Goal: Task Accomplishment & Management: Use online tool/utility

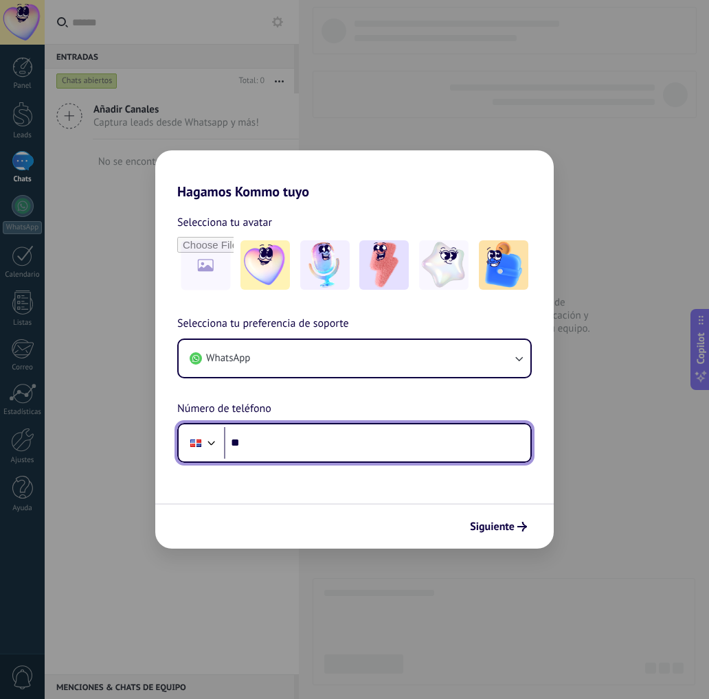
click at [278, 440] on input "**" at bounding box center [377, 443] width 306 height 32
type input "**********"
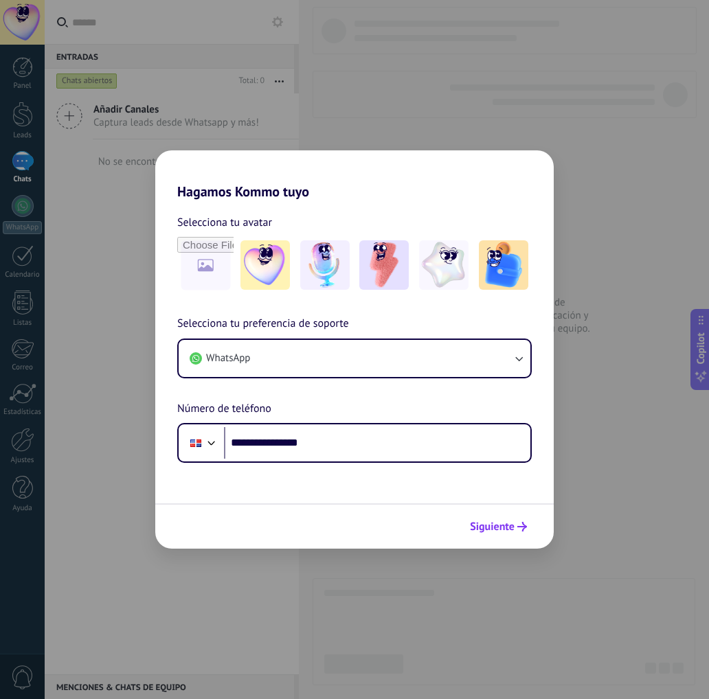
click at [490, 531] on span "Siguiente" at bounding box center [492, 527] width 45 height 10
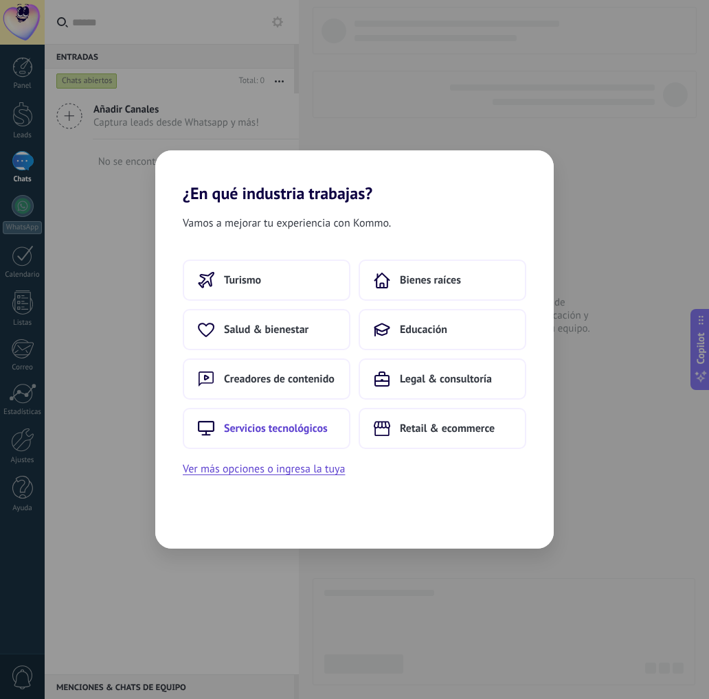
click at [305, 435] on span "Servicios tecnológicos" at bounding box center [276, 429] width 104 height 14
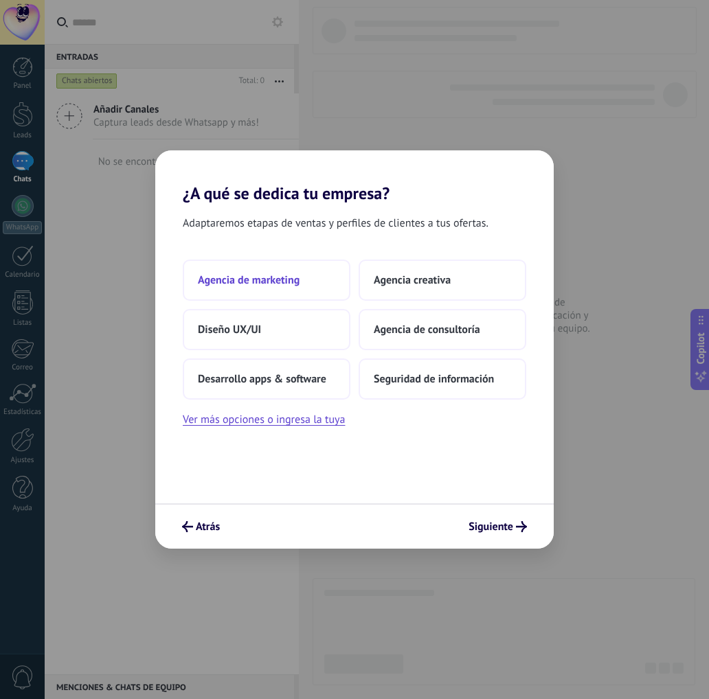
click at [256, 287] on button "Agencia de marketing" at bounding box center [267, 280] width 168 height 41
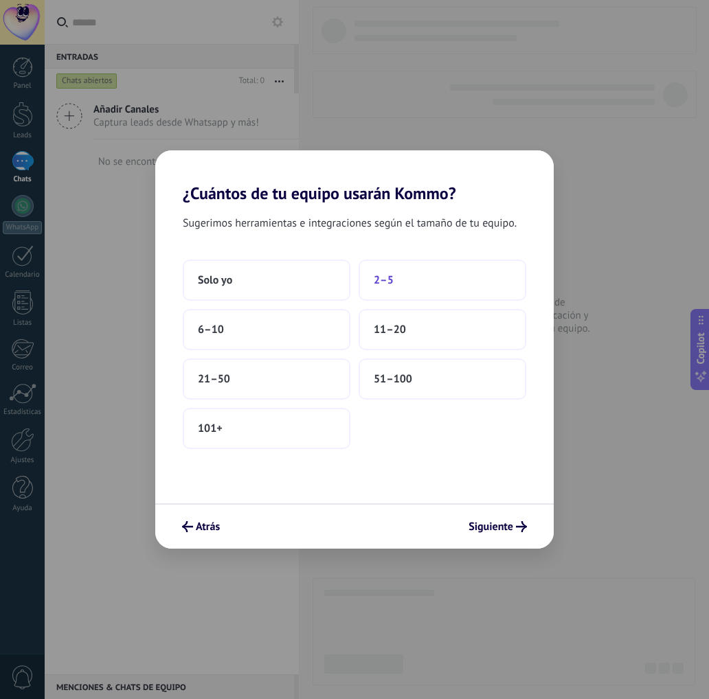
click at [382, 282] on span "2–5" at bounding box center [384, 280] width 20 height 14
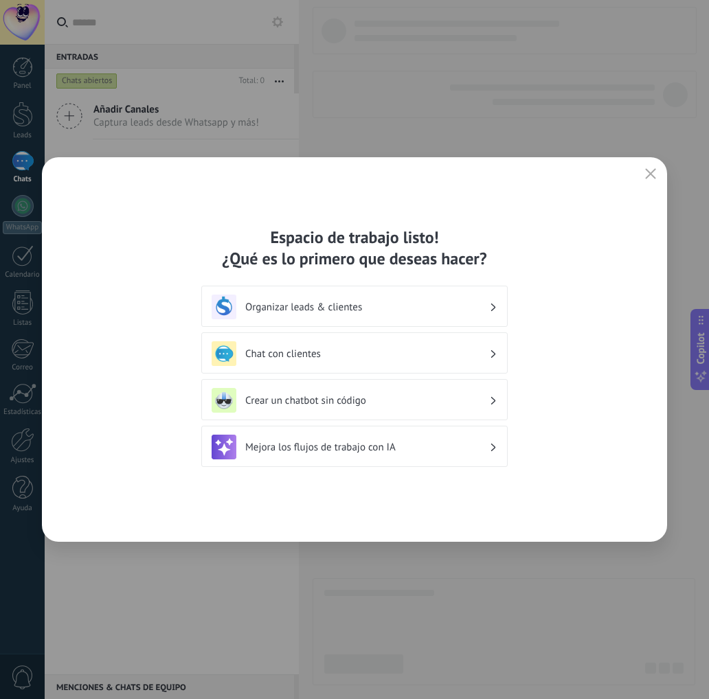
click at [403, 311] on h3 "Organizar leads & clientes" at bounding box center [367, 307] width 244 height 13
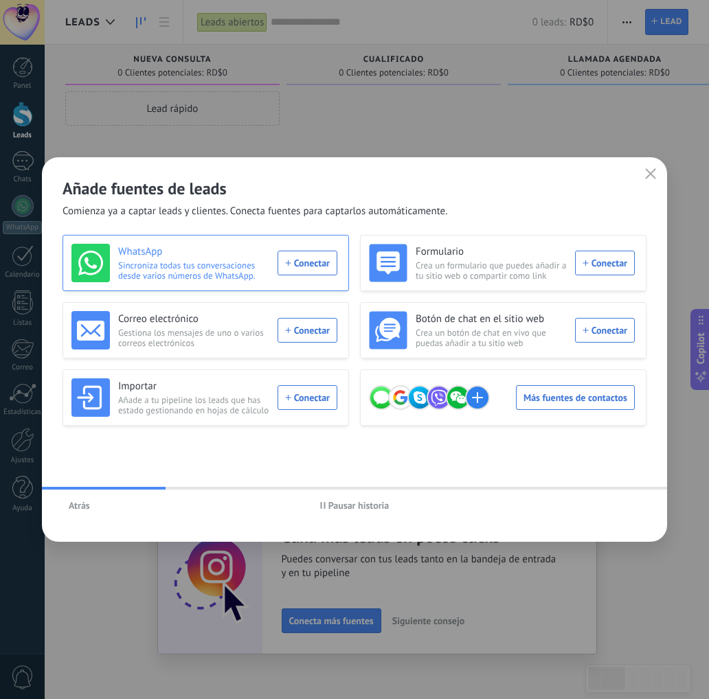
click at [302, 262] on div "WhatsApp Sincroniza todas tus conversaciones desde varios números de WhatsApp. …" at bounding box center [204, 263] width 266 height 38
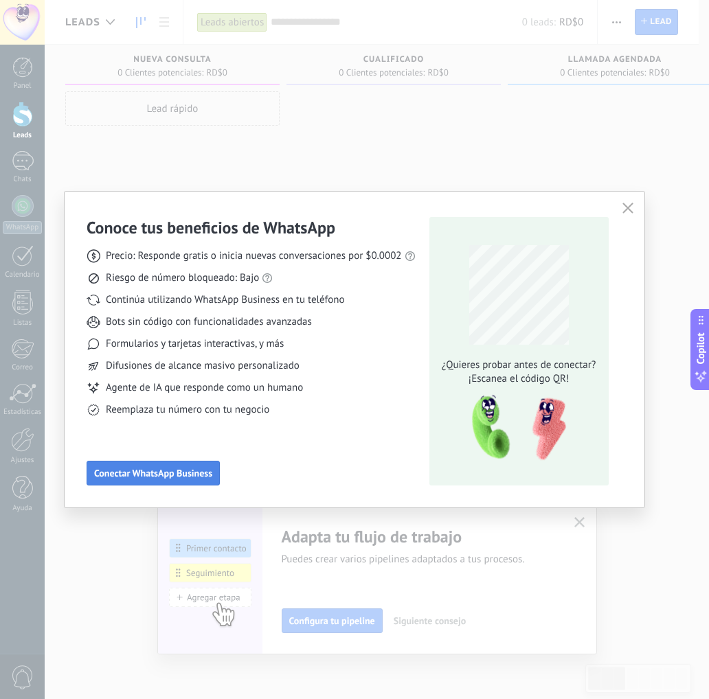
click at [121, 471] on span "Conectar WhatsApp Business" at bounding box center [153, 474] width 118 height 10
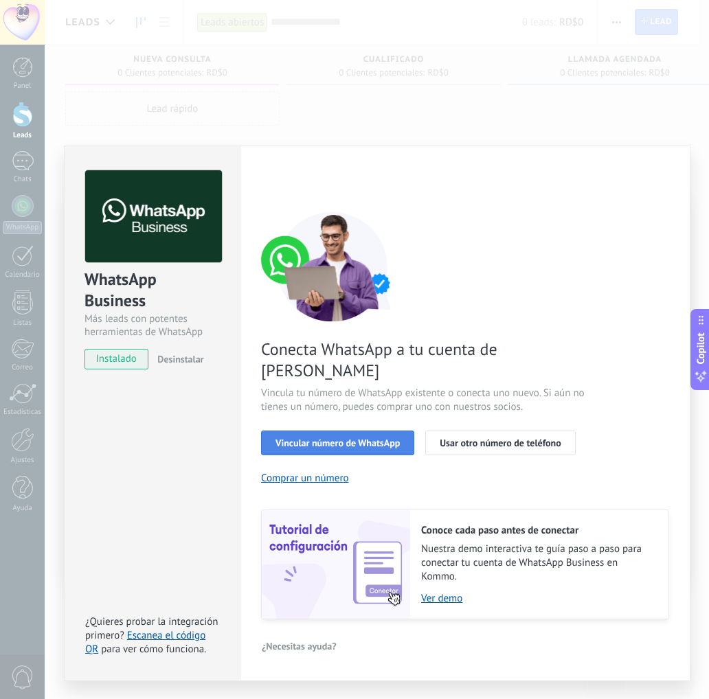
click at [364, 438] on span "Vincular número de WhatsApp" at bounding box center [338, 443] width 124 height 10
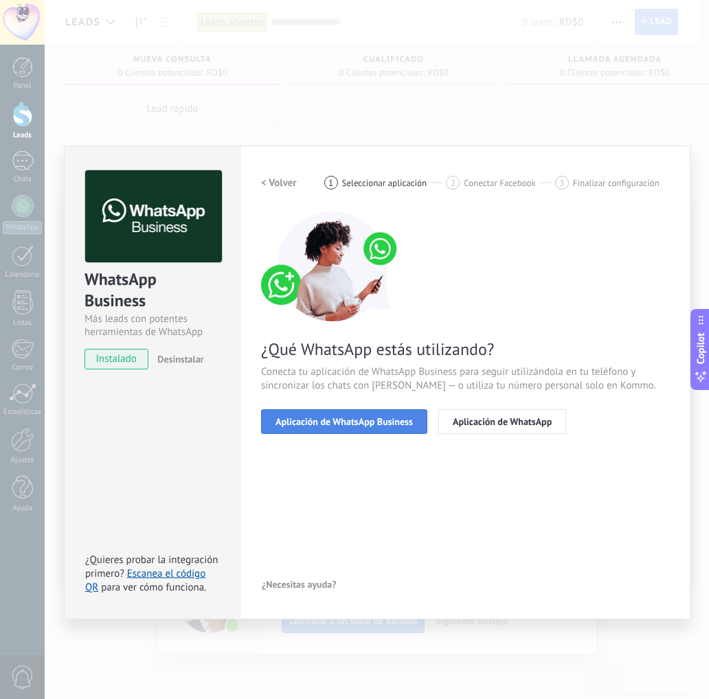
click at [374, 427] on span "Aplicación de WhatsApp Business" at bounding box center [344, 422] width 137 height 10
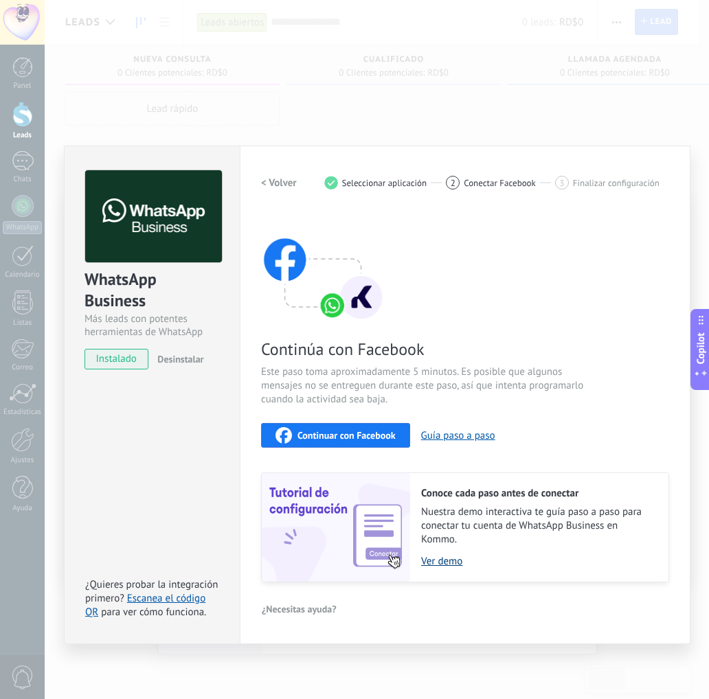
click at [453, 561] on link "Ver demo" at bounding box center [538, 561] width 234 height 13
click at [368, 438] on span "Continuar con Facebook" at bounding box center [346, 436] width 98 height 10
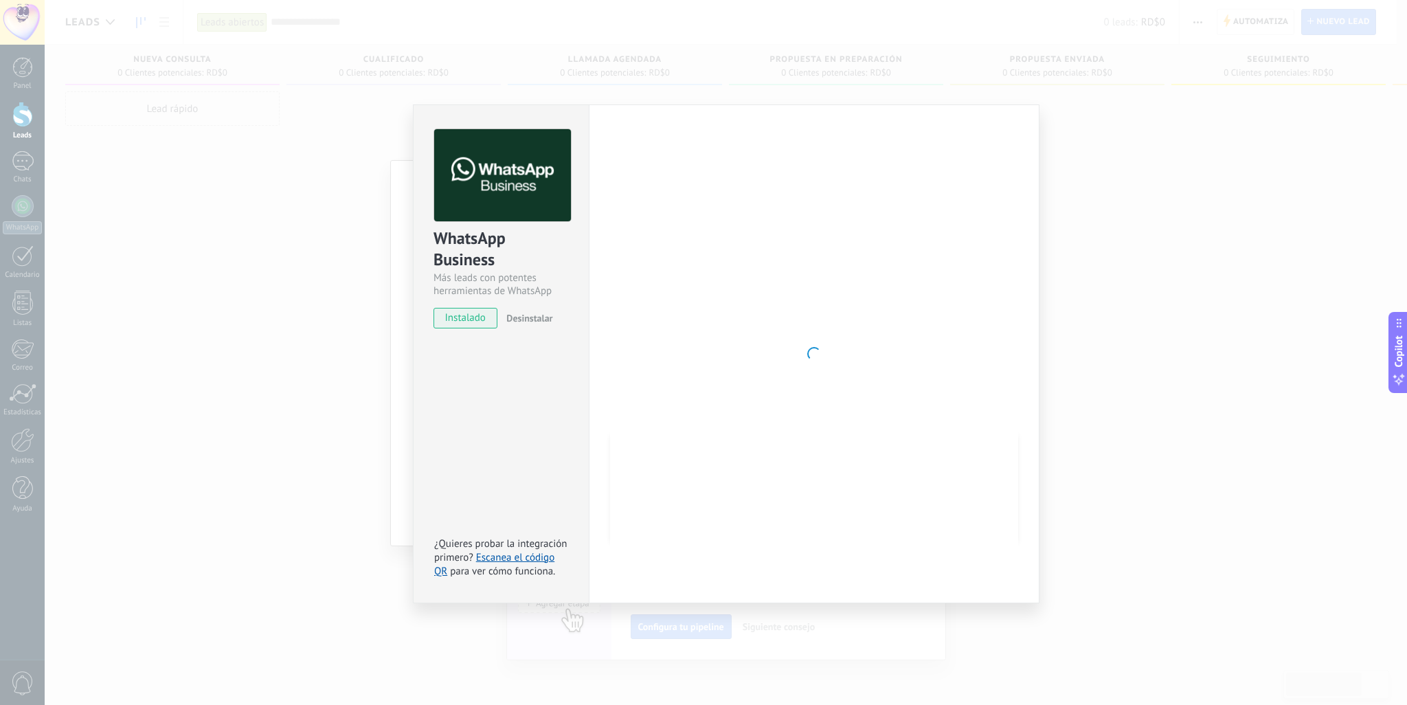
click at [708, 285] on div "WhatsApp Business Más leads con potentes herramientas de WhatsApp instalado Des…" at bounding box center [726, 352] width 1362 height 705
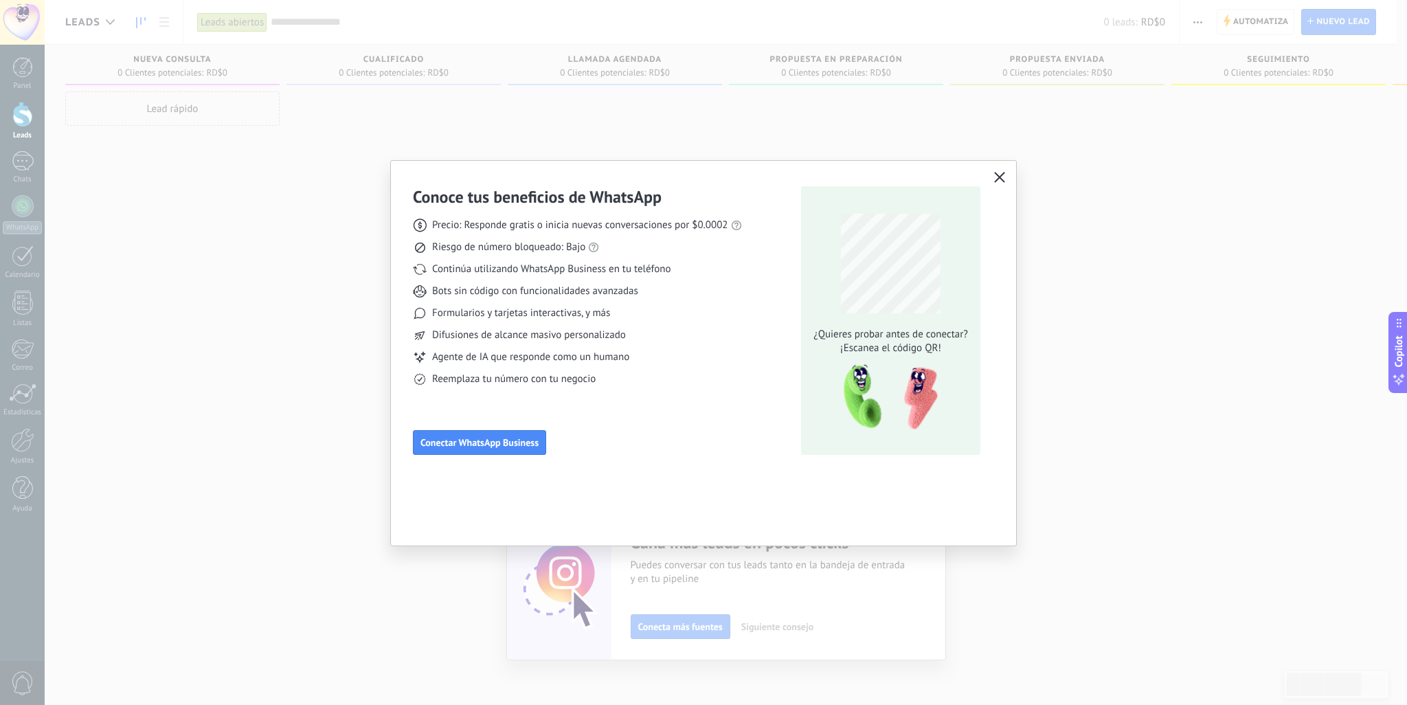
click at [708, 177] on icon "button" at bounding box center [999, 177] width 11 height 11
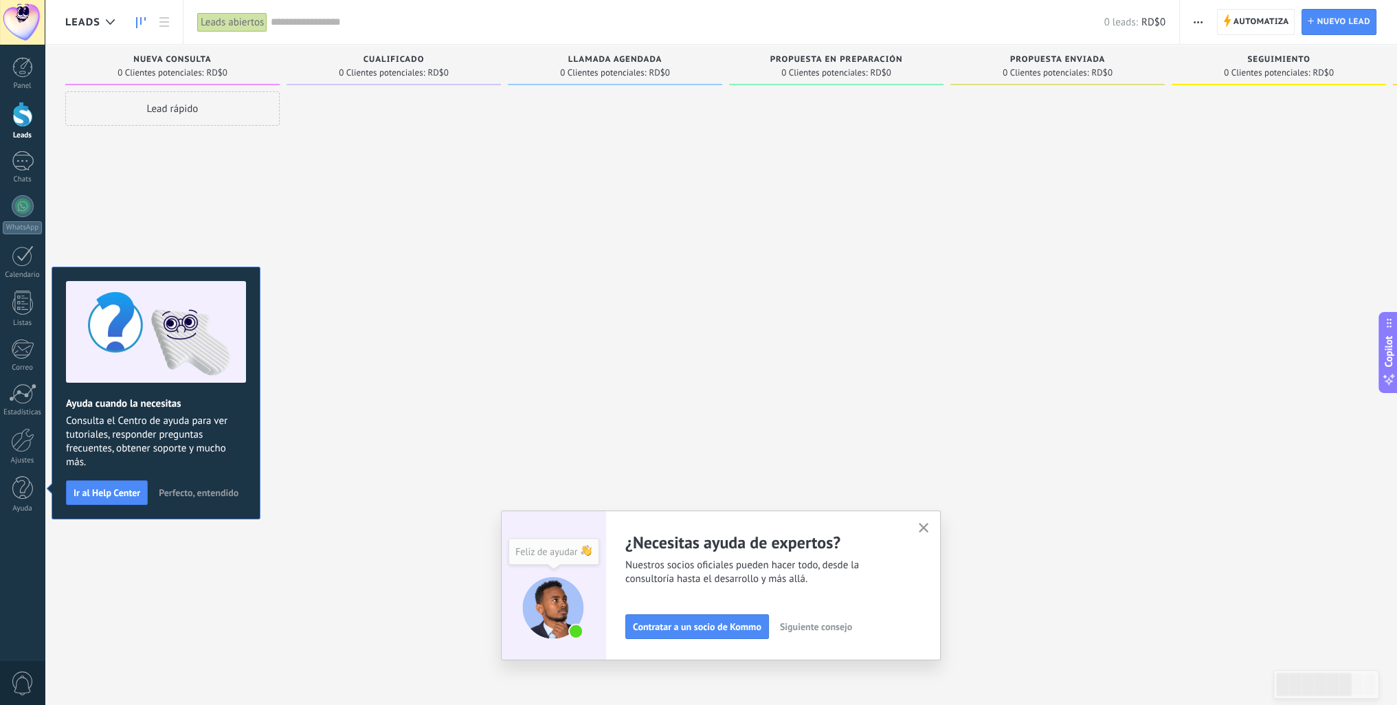
click at [25, 25] on div at bounding box center [22, 22] width 45 height 45
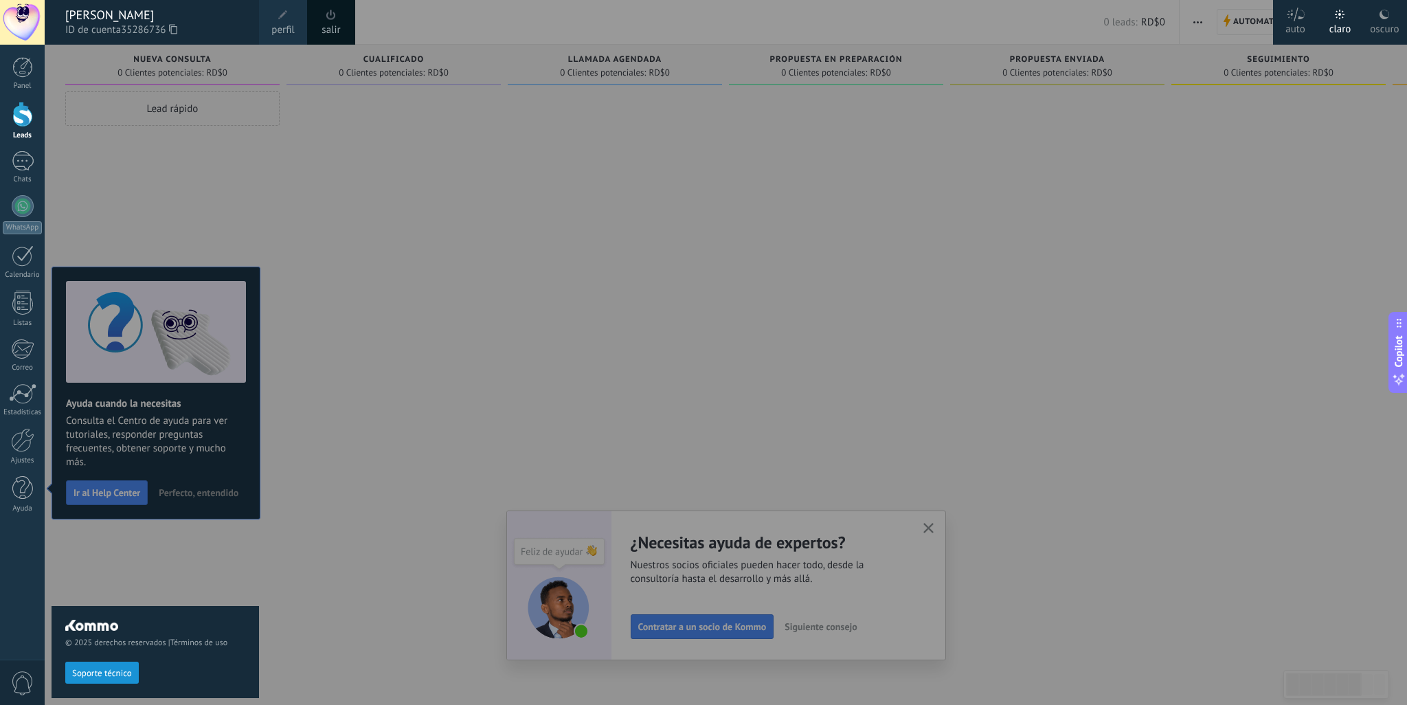
click at [25, 25] on div at bounding box center [22, 22] width 45 height 45
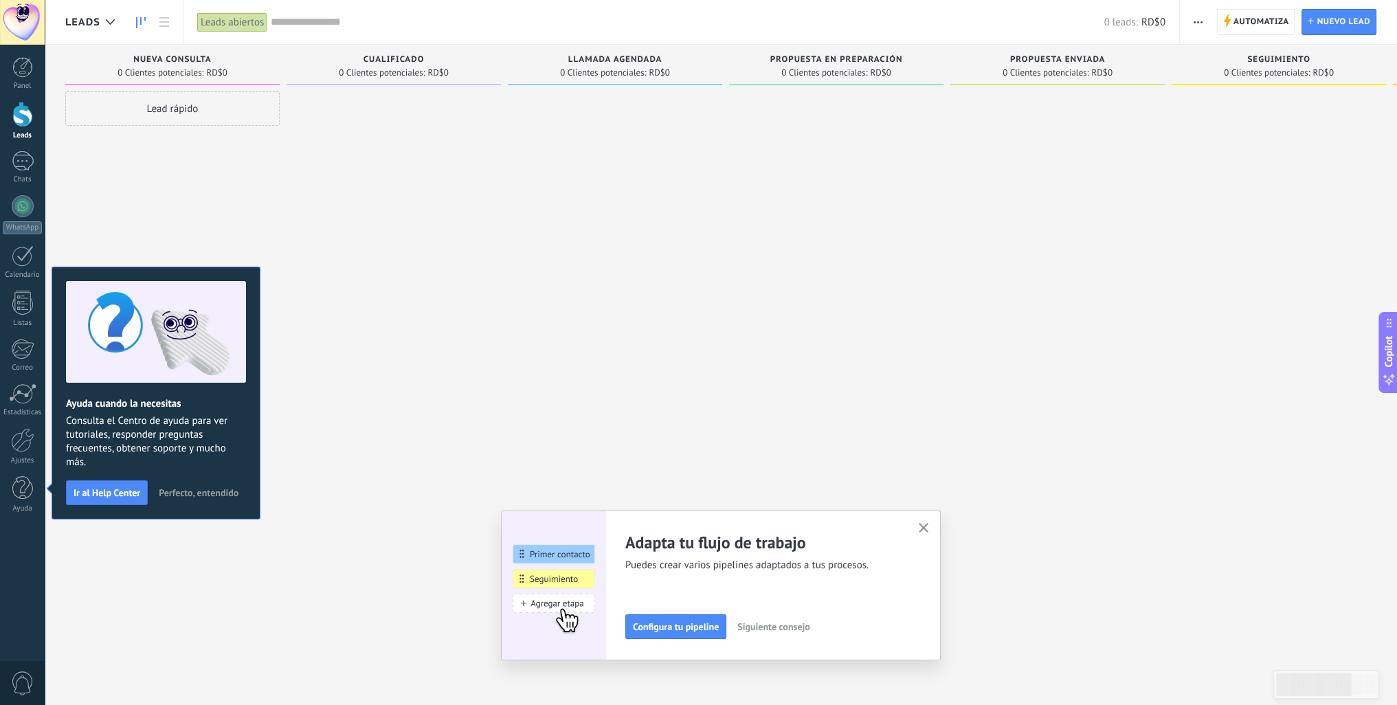
click at [142, 111] on div "Lead rápido" at bounding box center [172, 108] width 214 height 34
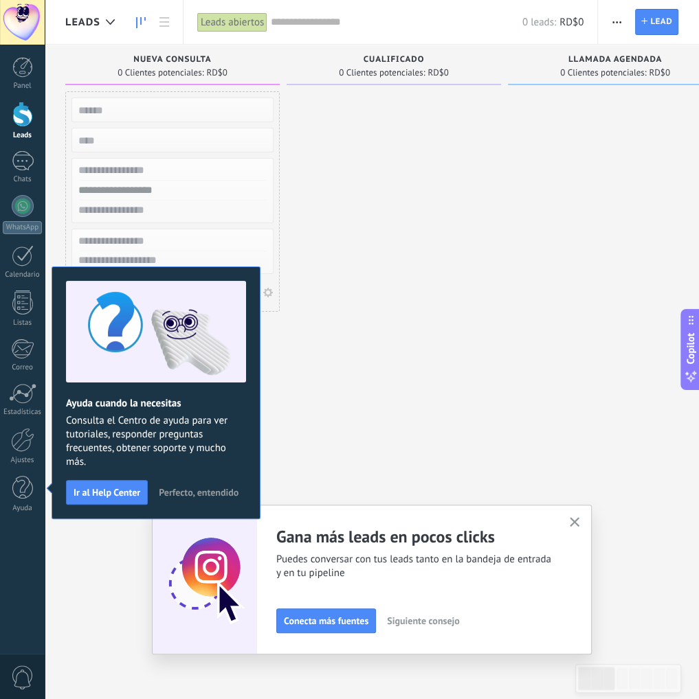
click at [181, 77] on span "0 Clientes potenciales:" at bounding box center [160, 73] width 86 height 8
click at [186, 69] on span "0 Clientes potenciales:" at bounding box center [160, 73] width 86 height 8
click at [334, 77] on div "0 Clientes potenciales: RD$0" at bounding box center [393, 73] width 201 height 12
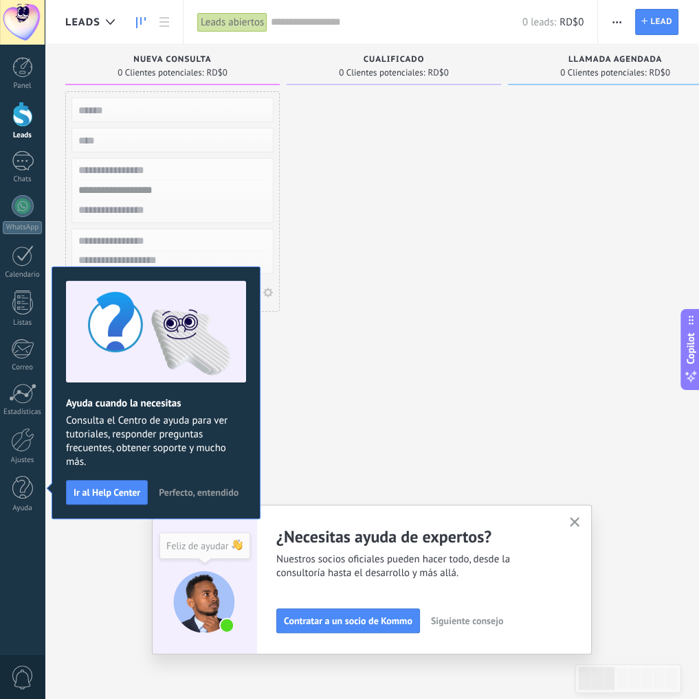
click at [178, 64] on span "Nueva consulta" at bounding box center [172, 60] width 78 height 10
click at [335, 427] on div at bounding box center [394, 351] width 214 height 520
click at [181, 493] on span "Perfecto, entendido" at bounding box center [199, 493] width 80 height 10
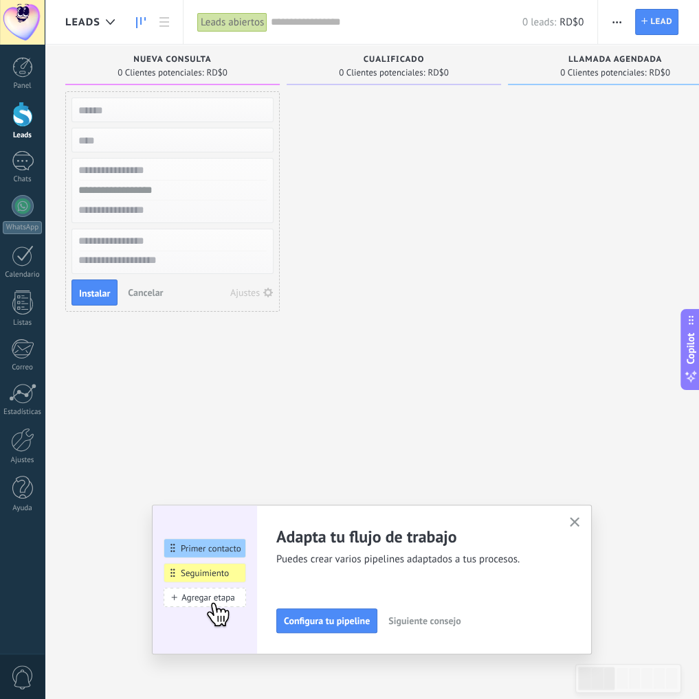
click at [97, 419] on div "Lead rápido Instalar Cancelar Ajustes" at bounding box center [172, 351] width 214 height 520
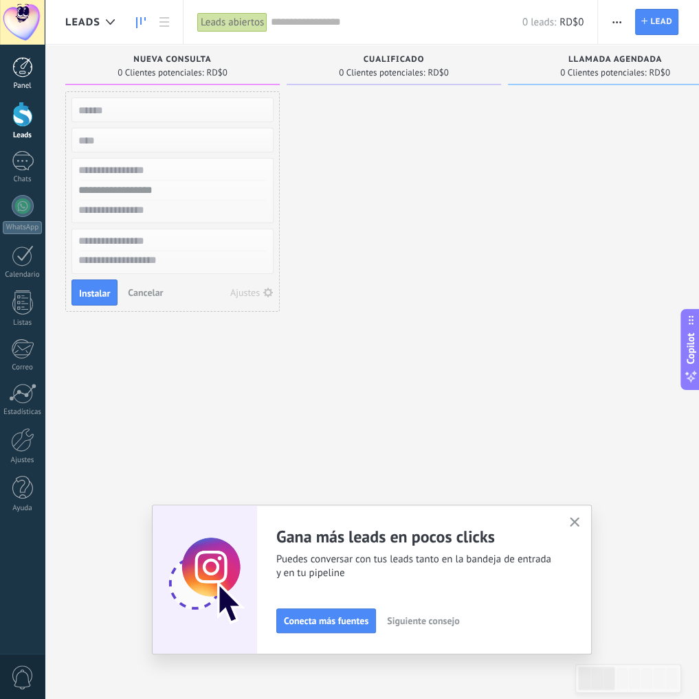
click at [27, 73] on div at bounding box center [22, 67] width 21 height 21
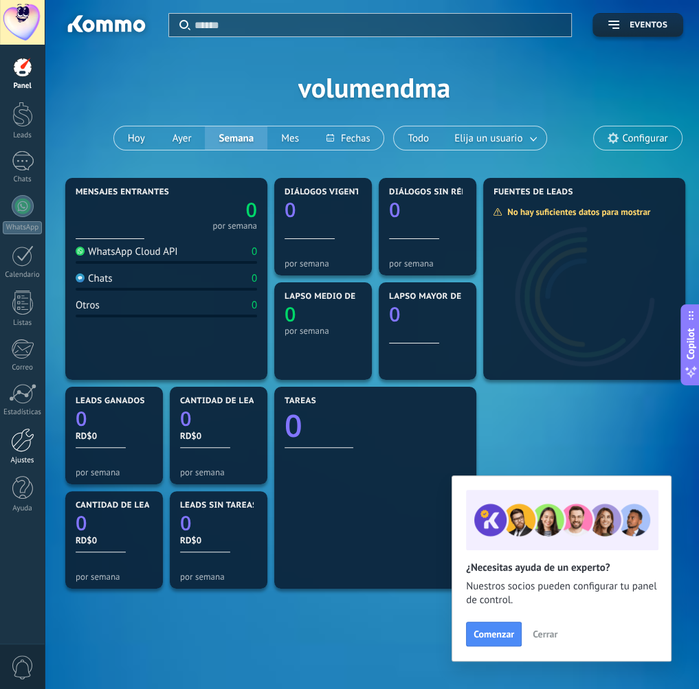
click at [21, 448] on div at bounding box center [22, 440] width 23 height 24
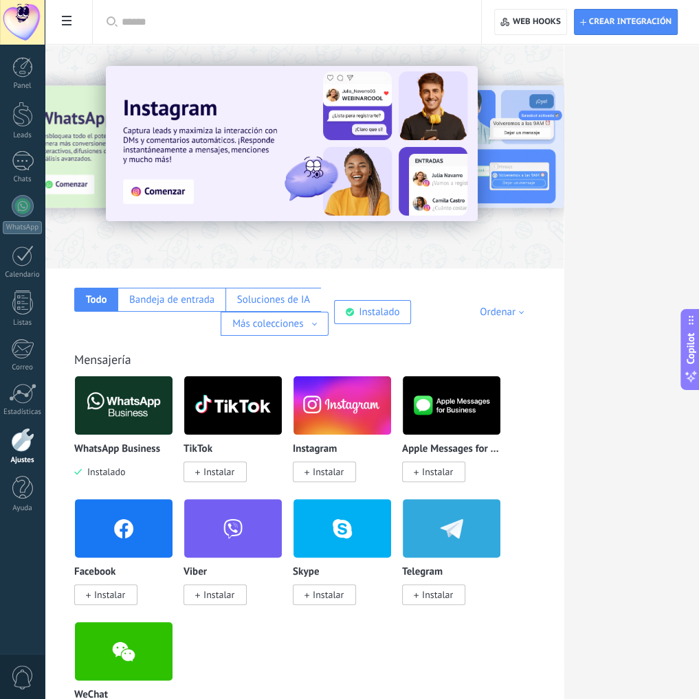
click at [32, 13] on div at bounding box center [22, 22] width 45 height 45
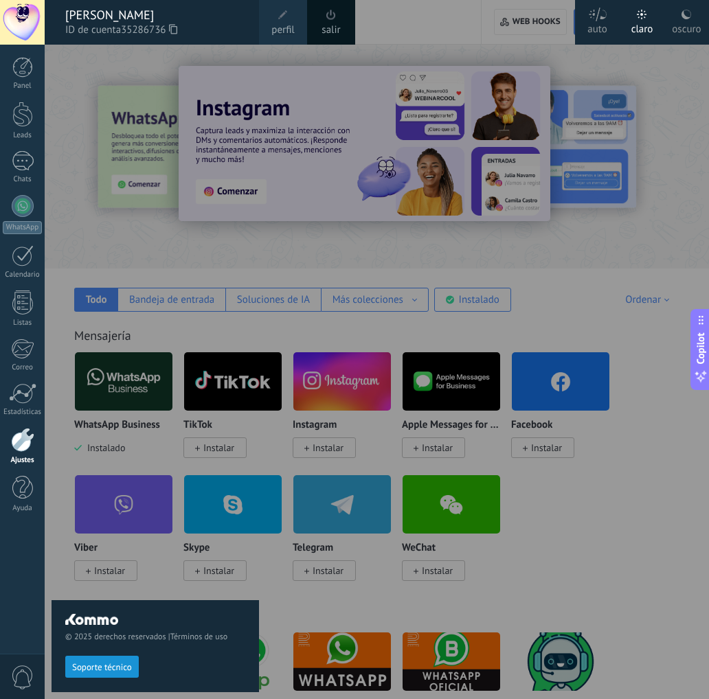
click at [286, 14] on span at bounding box center [283, 15] width 10 height 10
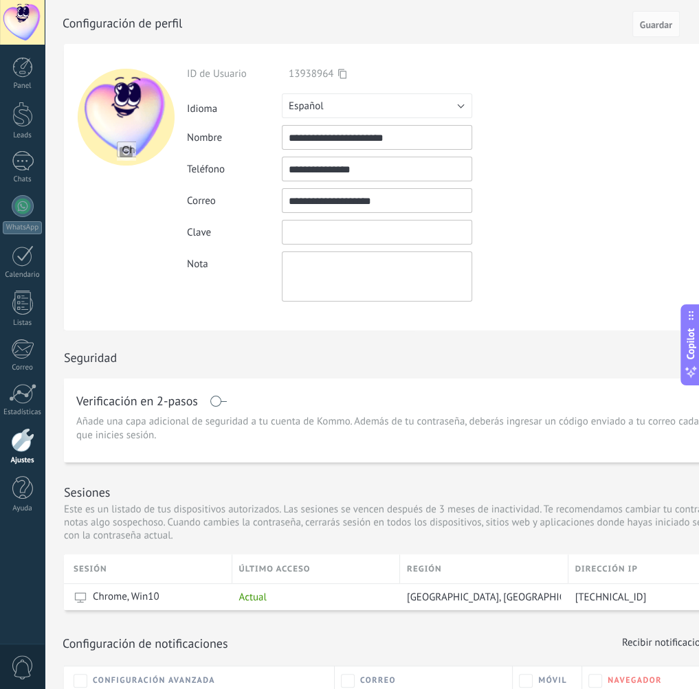
click at [301, 229] on input "textbox" at bounding box center [377, 232] width 190 height 25
drag, startPoint x: 322, startPoint y: 230, endPoint x: 280, endPoint y: 217, distance: 43.2
click at [280, 217] on div "**********" at bounding box center [409, 184] width 444 height 234
click at [250, 214] on div "**********" at bounding box center [409, 184] width 444 height 234
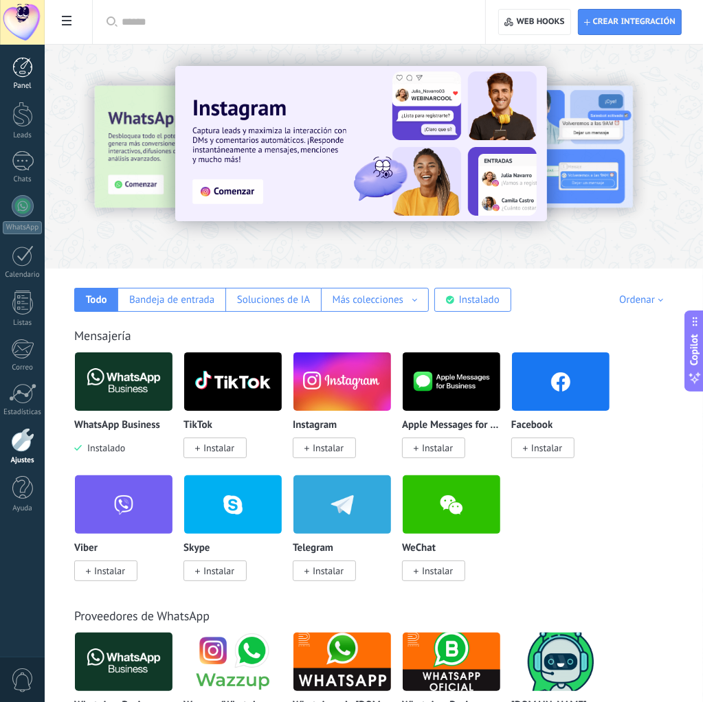
click at [22, 69] on div at bounding box center [22, 67] width 21 height 21
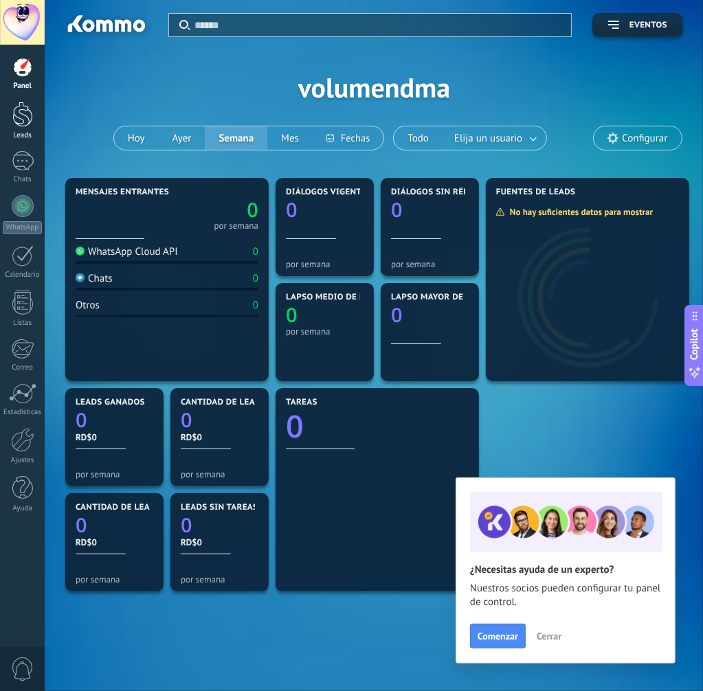
click at [26, 122] on div at bounding box center [22, 114] width 21 height 25
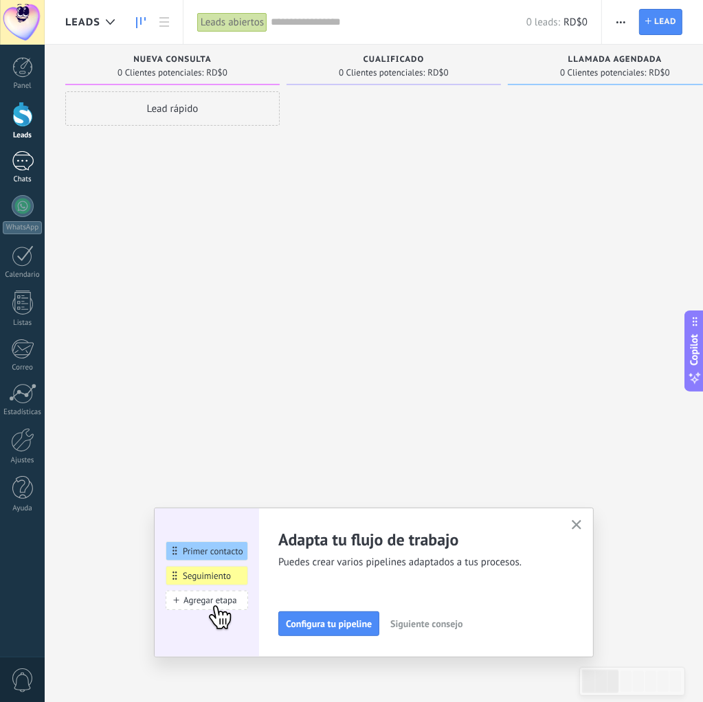
click at [25, 168] on div at bounding box center [23, 161] width 22 height 20
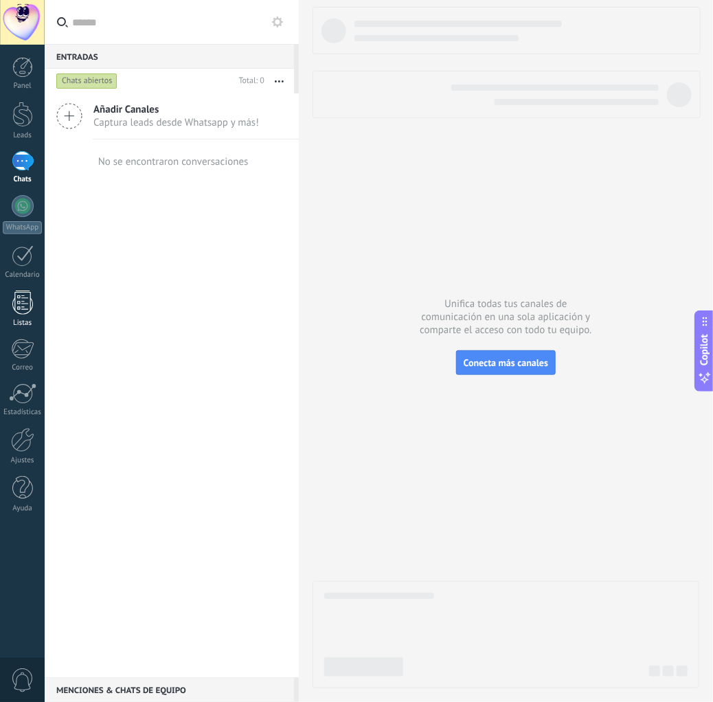
click at [21, 291] on div at bounding box center [22, 303] width 21 height 24
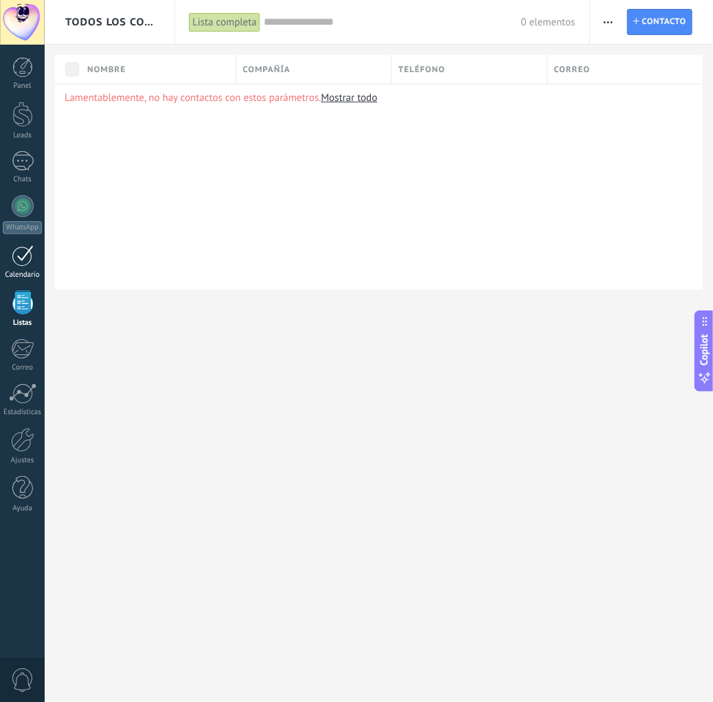
click at [28, 258] on div at bounding box center [23, 255] width 22 height 21
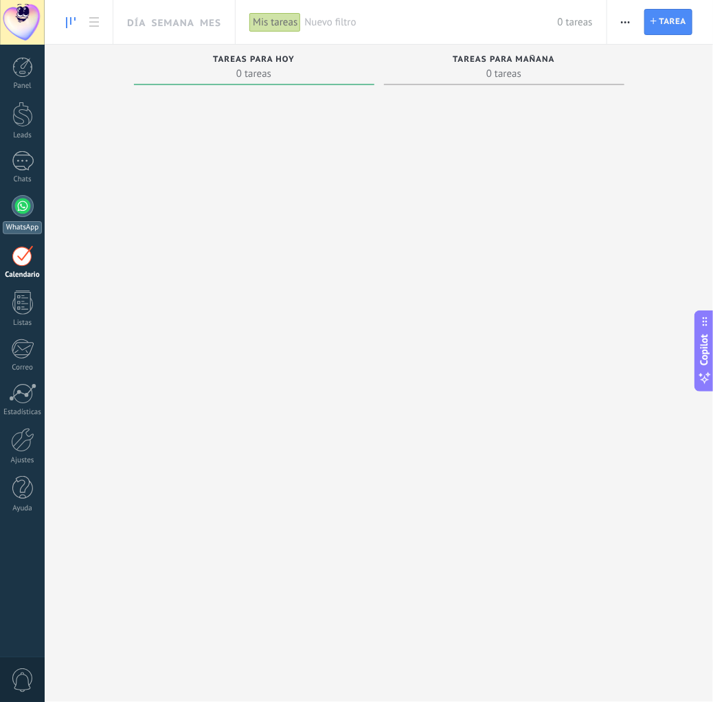
click at [22, 218] on link "WhatsApp" at bounding box center [22, 214] width 45 height 39
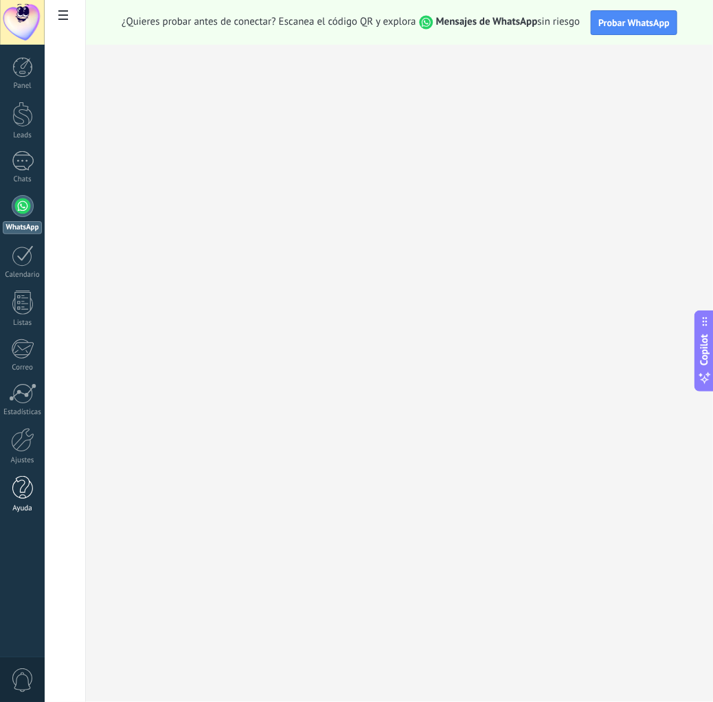
click at [23, 493] on div at bounding box center [22, 488] width 21 height 24
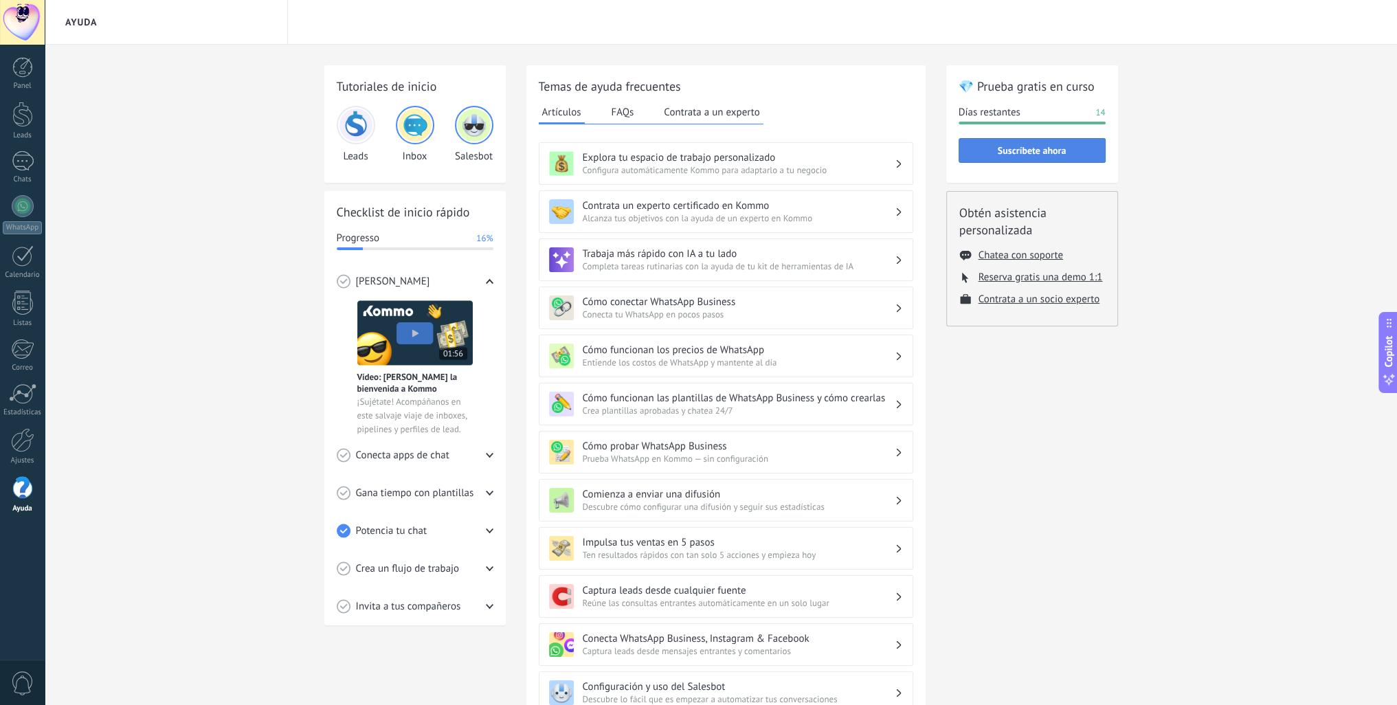
click at [708, 147] on span "Suscríbete ahora" at bounding box center [1032, 151] width 132 height 10
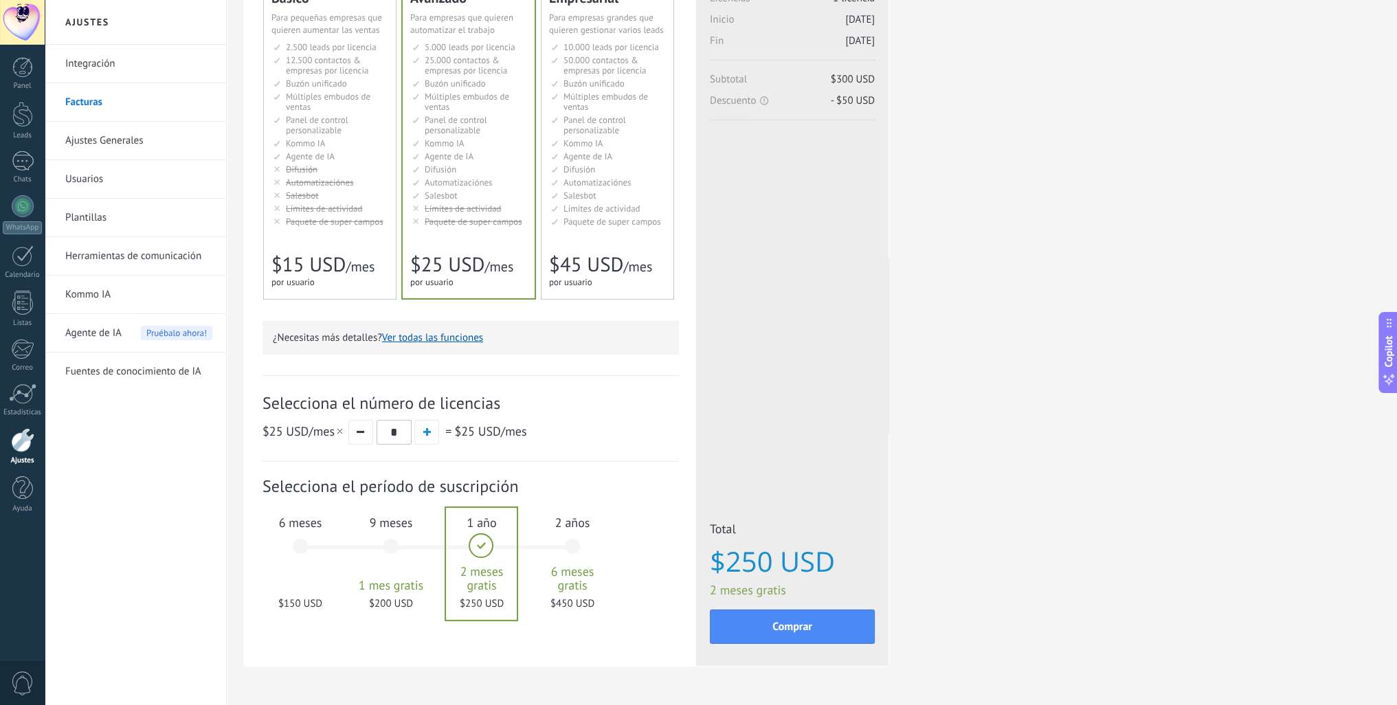
scroll to position [137, 0]
click at [319, 222] on span "Paquete de super campos" at bounding box center [335, 219] width 98 height 12
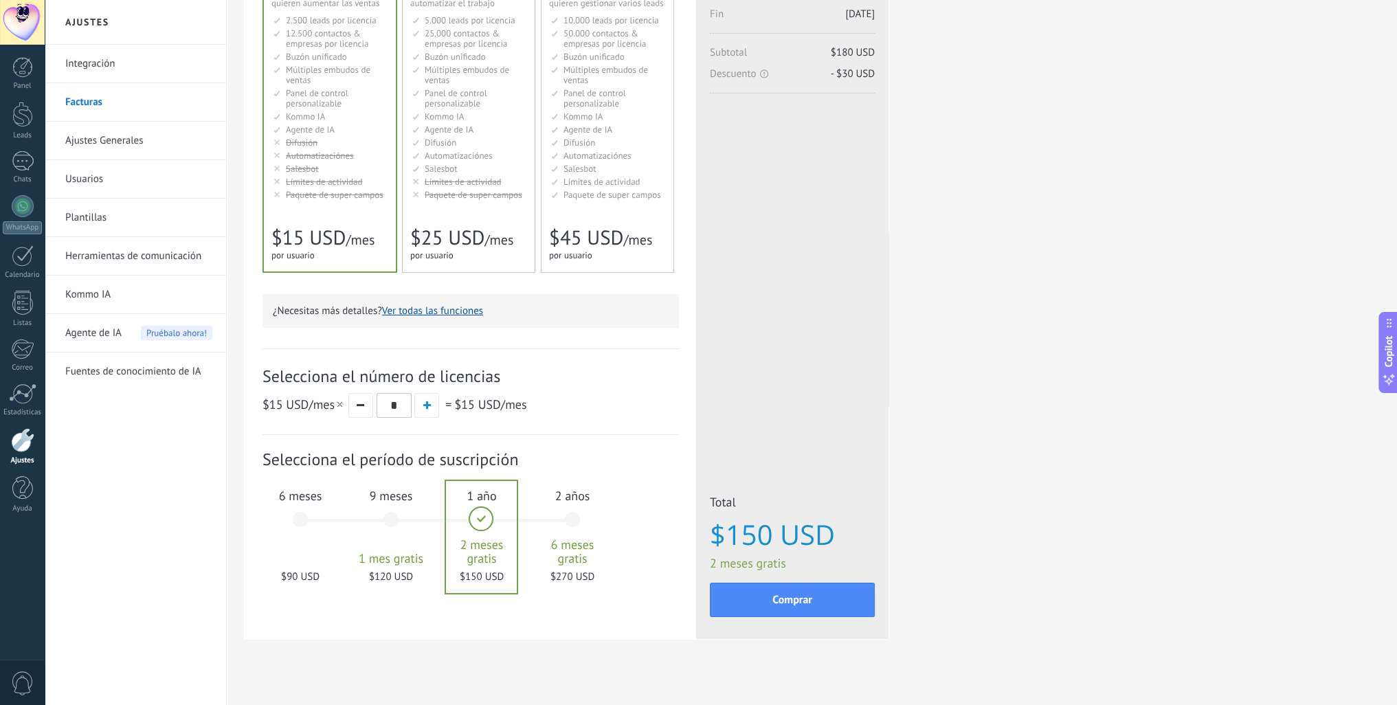
scroll to position [176, 0]
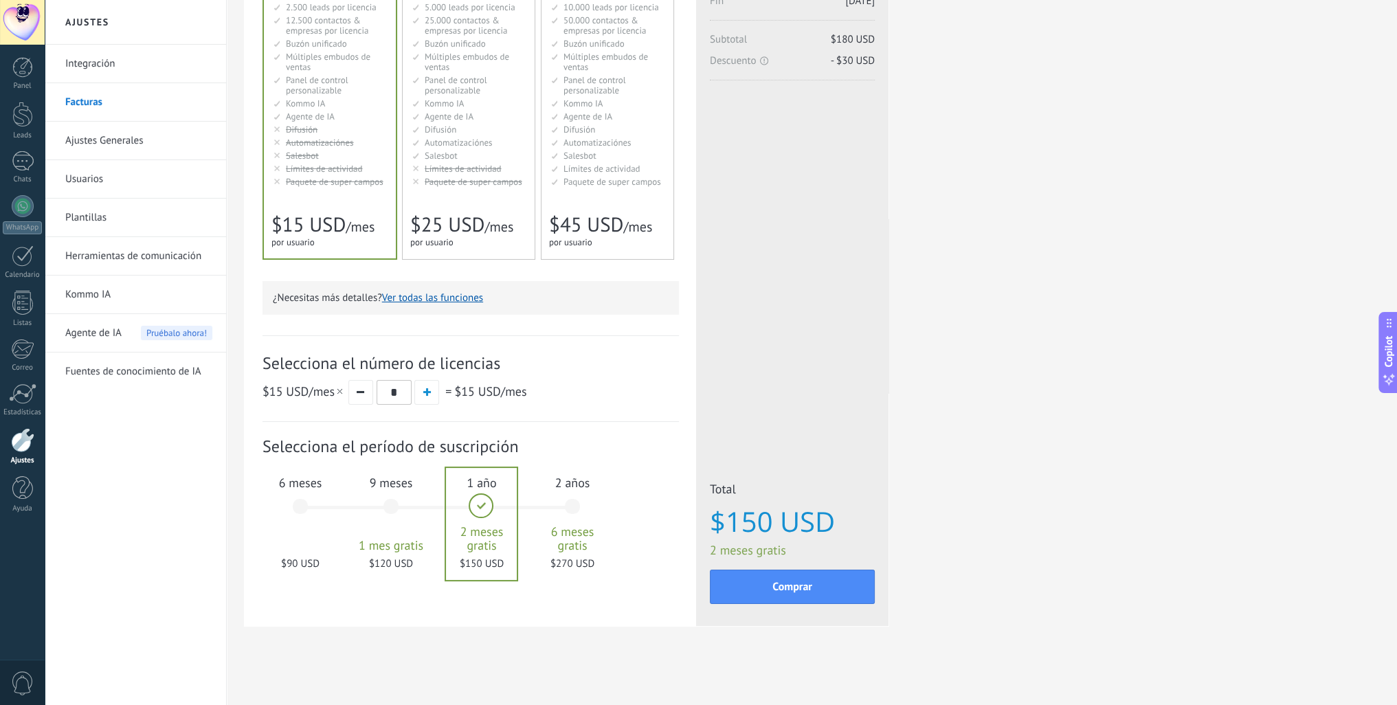
click at [306, 523] on div "6 meses $90 USD" at bounding box center [300, 512] width 74 height 97
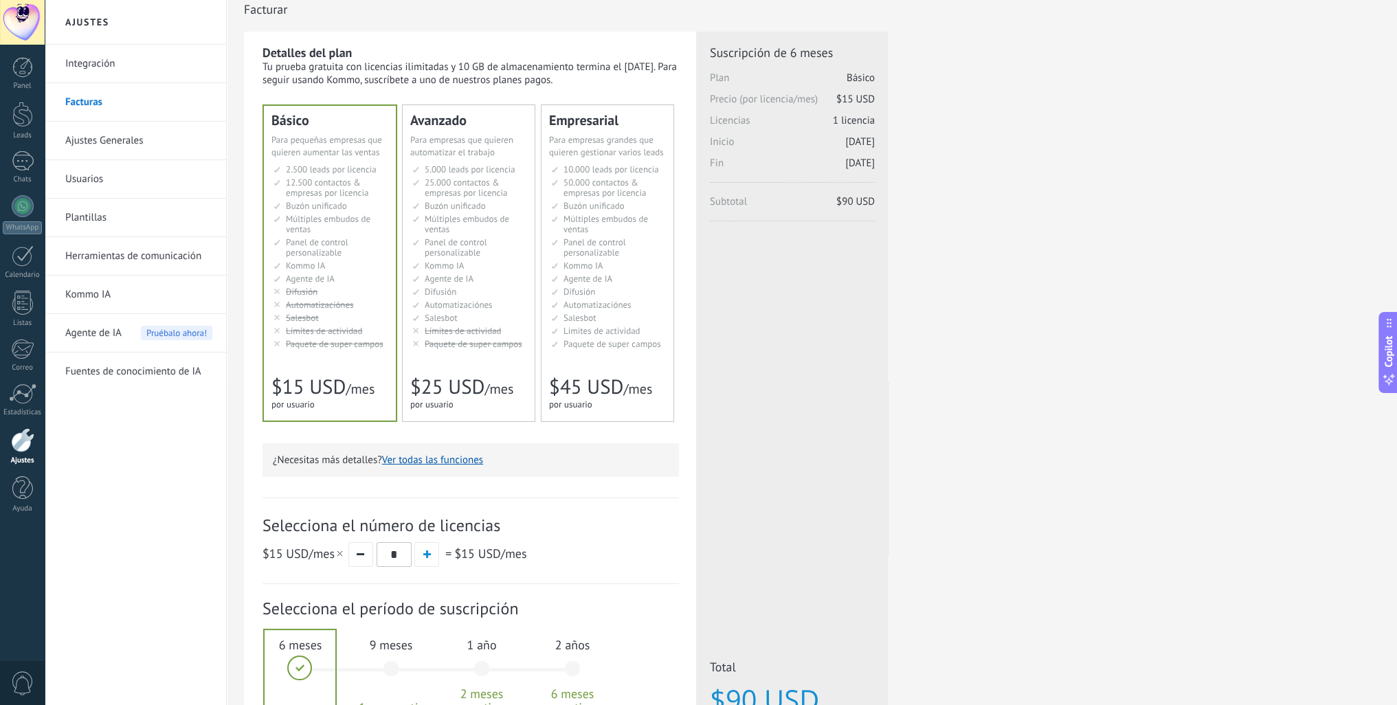
scroll to position [0, 0]
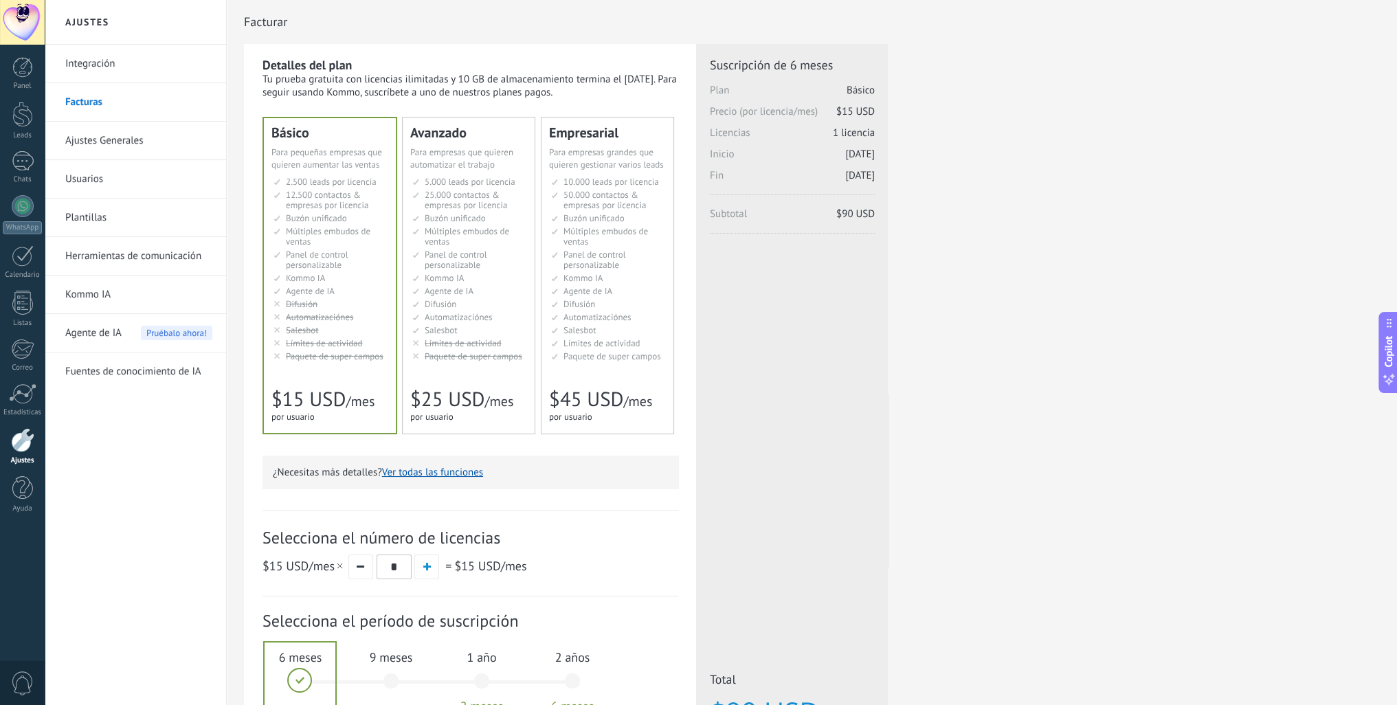
click at [438, 366] on div "Avanzado Для автоматизации сделок в растущей компании For growing businesses th…" at bounding box center [469, 275] width 132 height 316
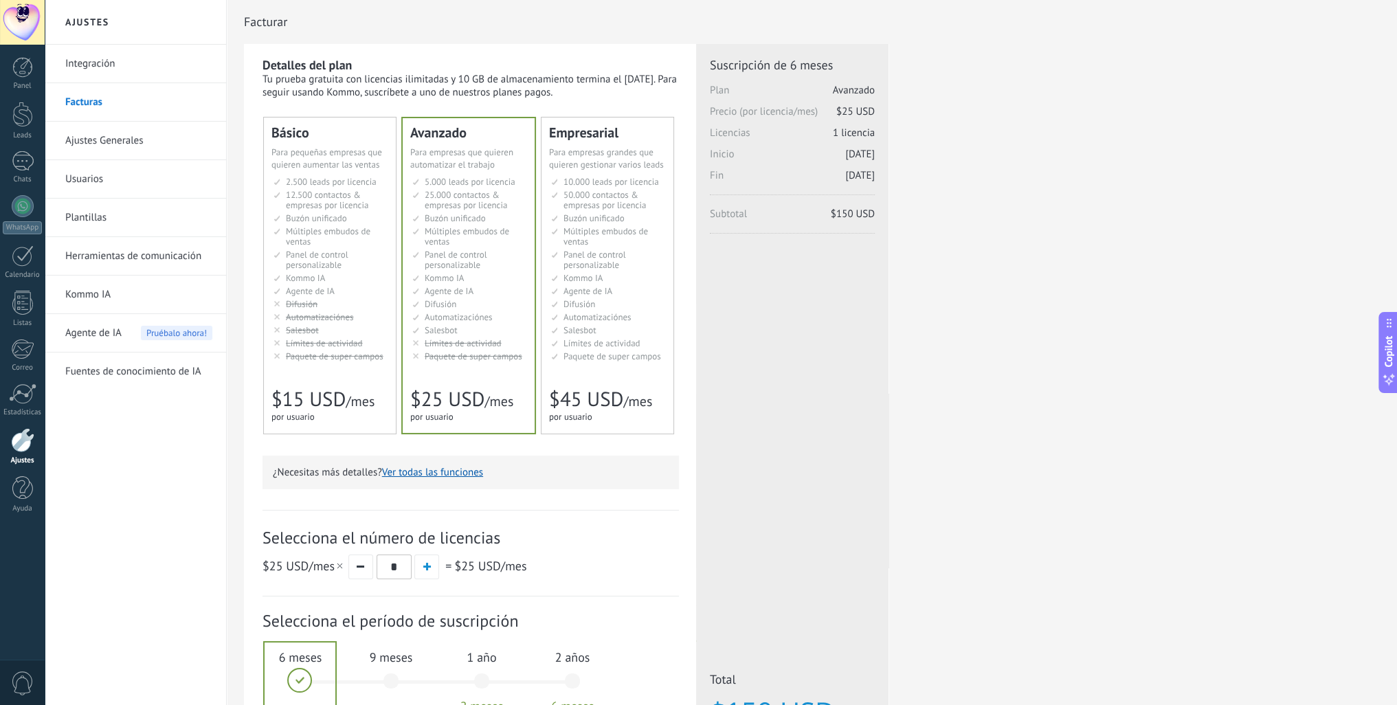
click at [25, 449] on div at bounding box center [22, 440] width 23 height 24
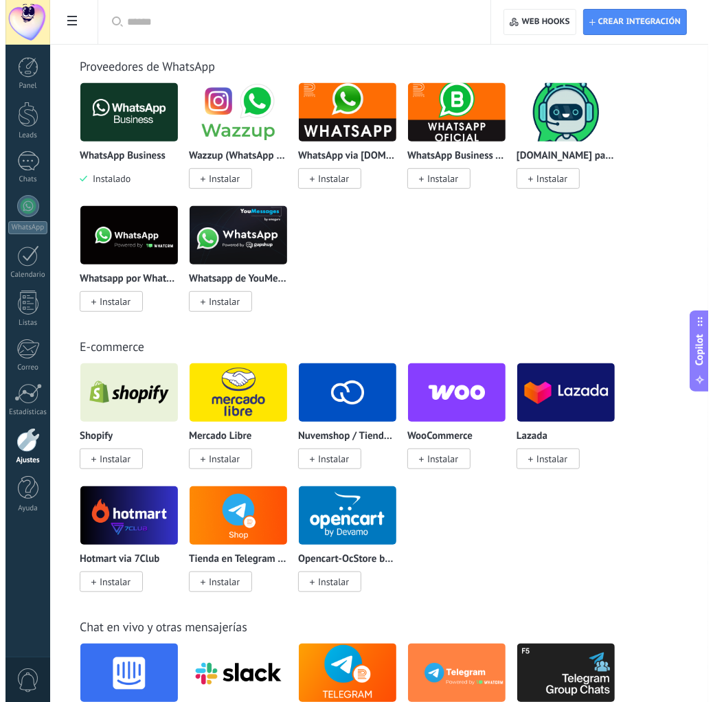
scroll to position [481, 0]
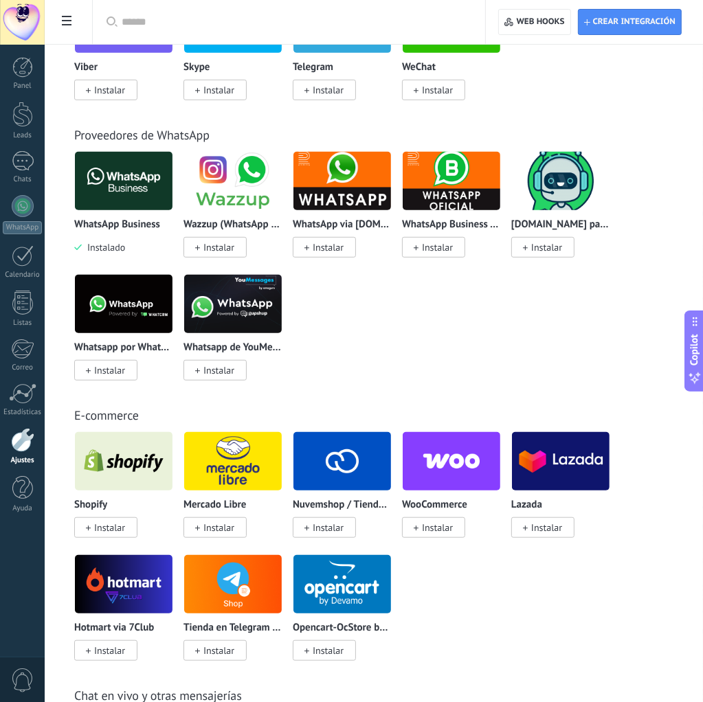
click at [134, 201] on img at bounding box center [124, 181] width 98 height 67
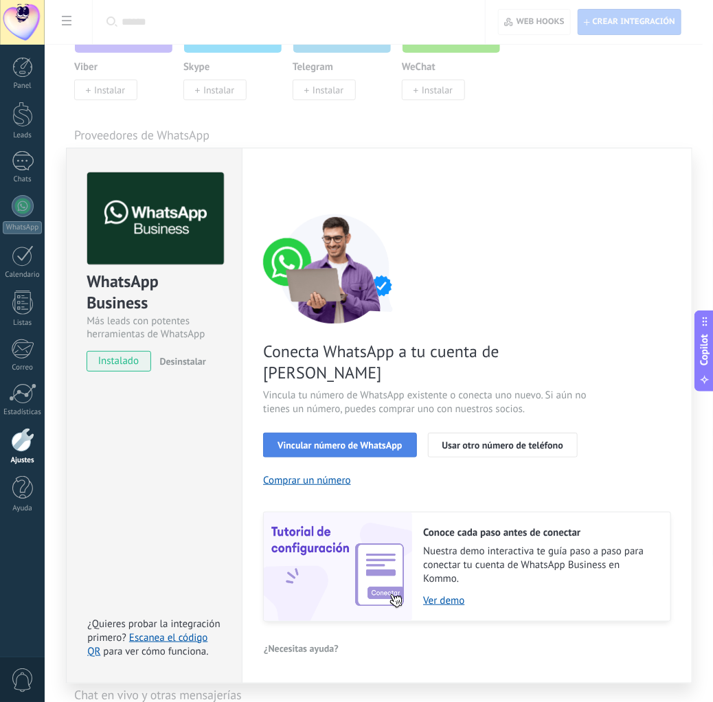
click at [375, 440] on span "Vincular número de WhatsApp" at bounding box center [340, 445] width 124 height 10
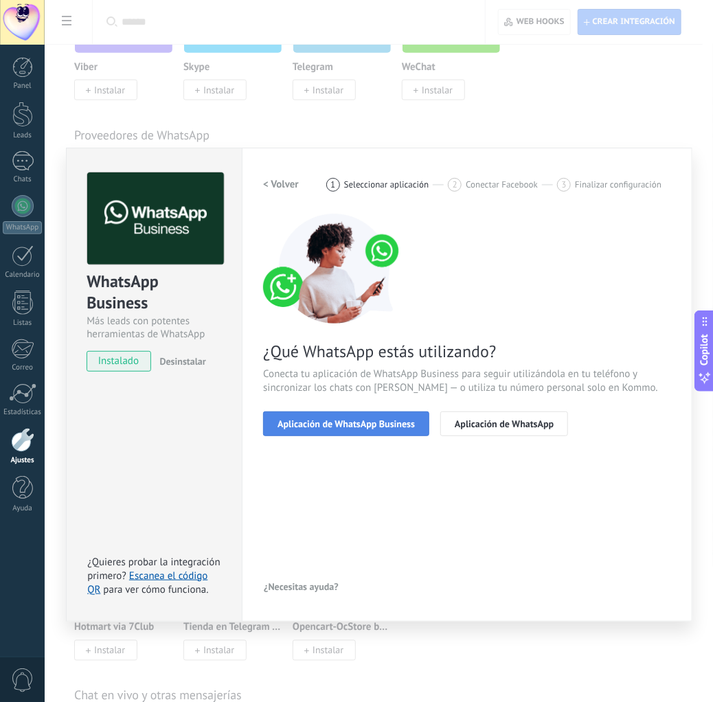
click at [401, 422] on span "Aplicación de WhatsApp Business" at bounding box center [346, 424] width 137 height 10
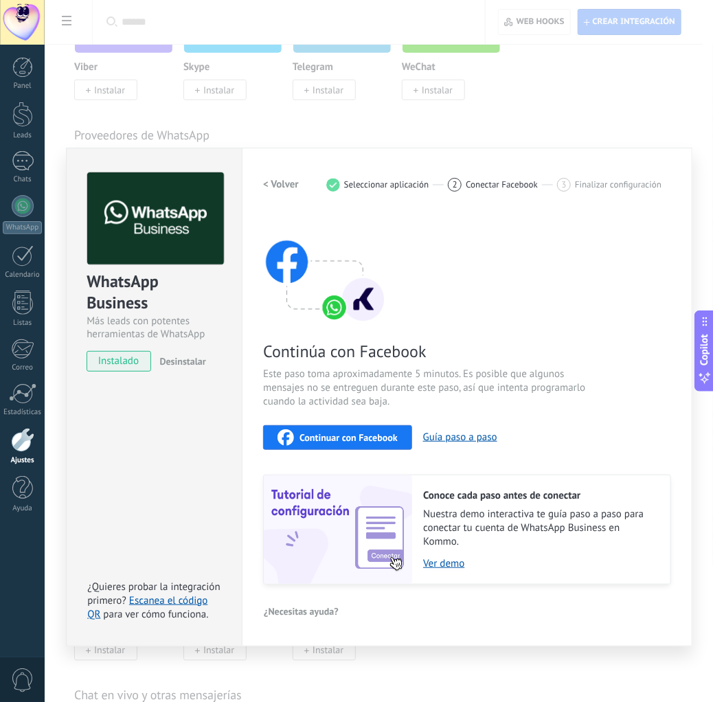
click at [382, 429] on div "Continuar con Facebook" at bounding box center [338, 437] width 120 height 16
